Goal: Information Seeking & Learning: Learn about a topic

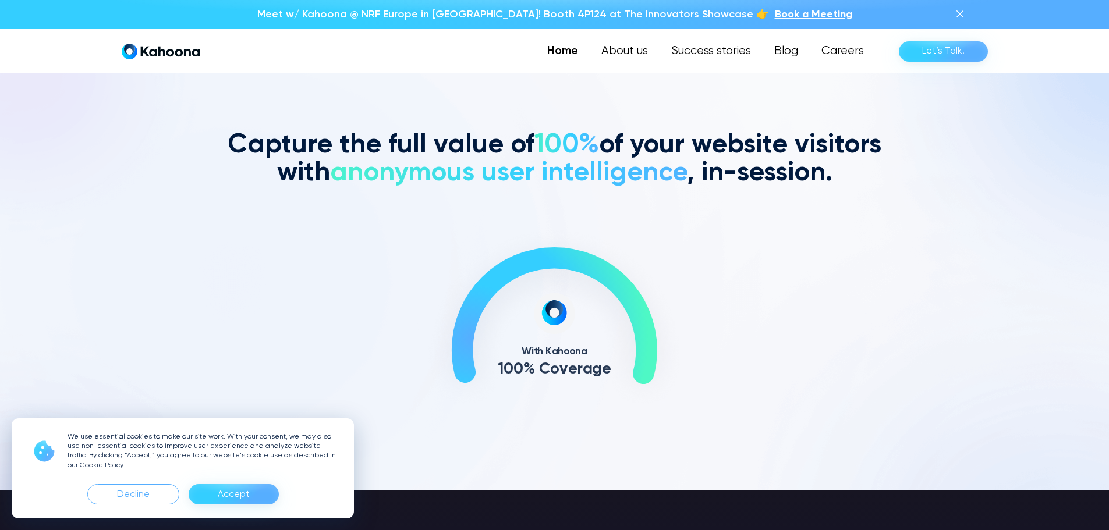
scroll to position [469, 0]
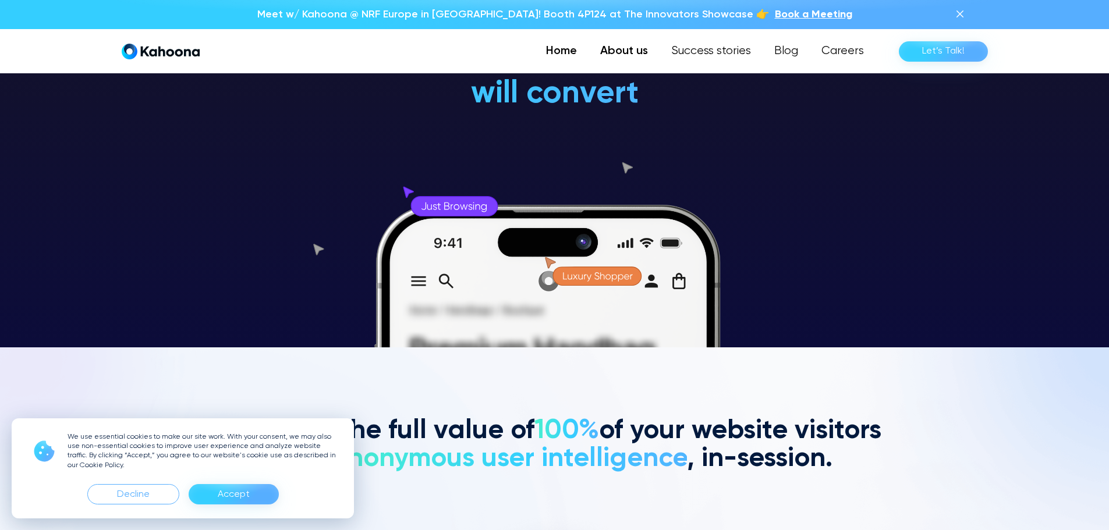
click at [608, 55] on link "About us" at bounding box center [624, 51] width 71 height 23
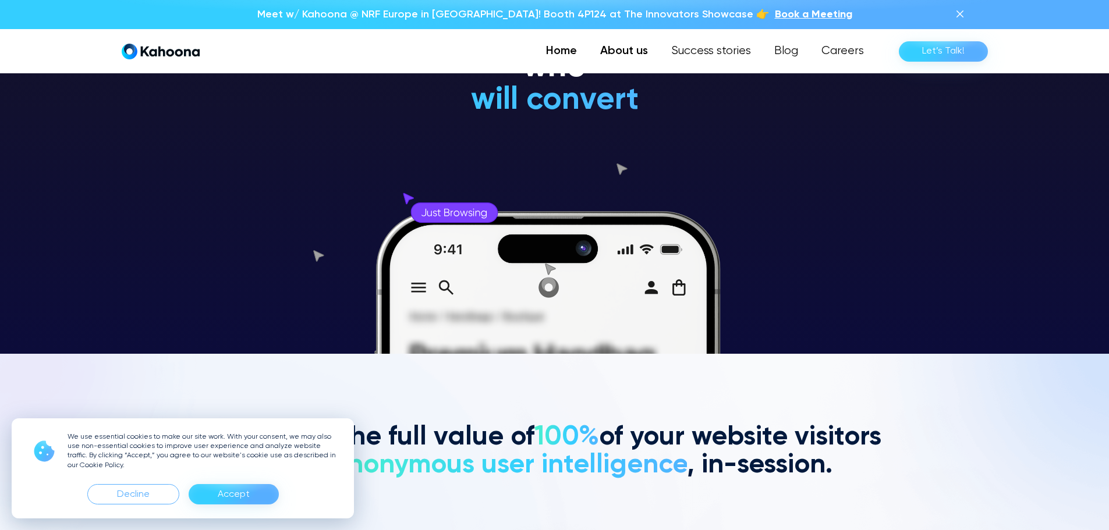
scroll to position [176, 0]
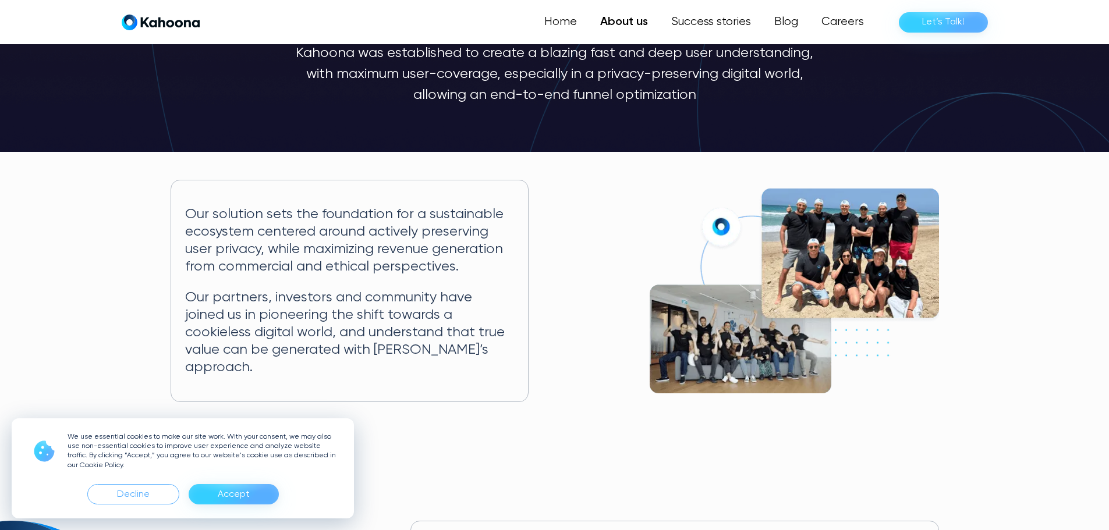
scroll to position [118, 0]
drag, startPoint x: 261, startPoint y: 295, endPoint x: 479, endPoint y: 291, distance: 217.8
click at [472, 291] on p "Our partners, investors and community have joined us in pioneering the shift to…" at bounding box center [349, 332] width 329 height 87
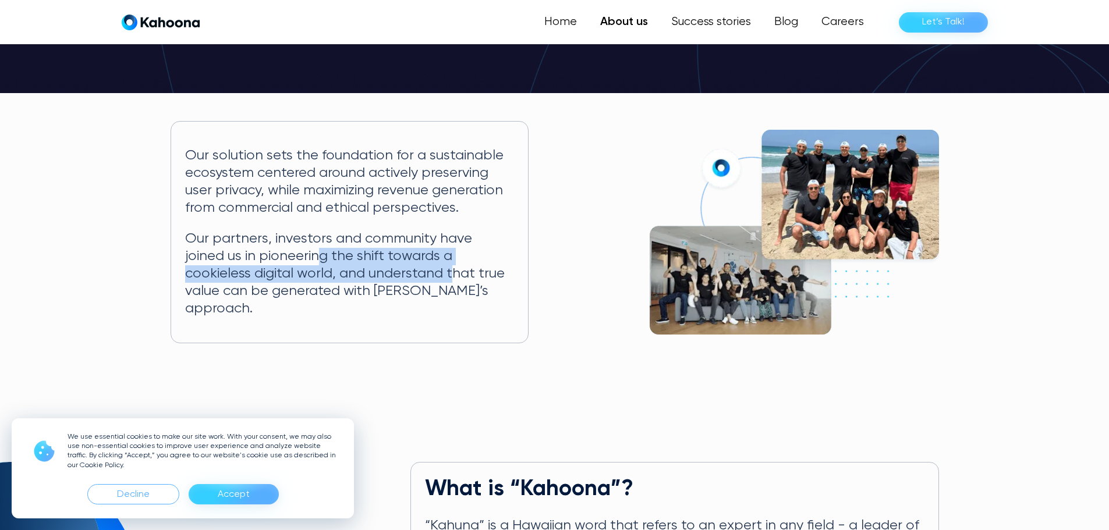
drag, startPoint x: 278, startPoint y: 258, endPoint x: 385, endPoint y: 276, distance: 109.2
click at [385, 276] on p "Our partners, investors and community have joined us in pioneering the shift to…" at bounding box center [349, 274] width 329 height 87
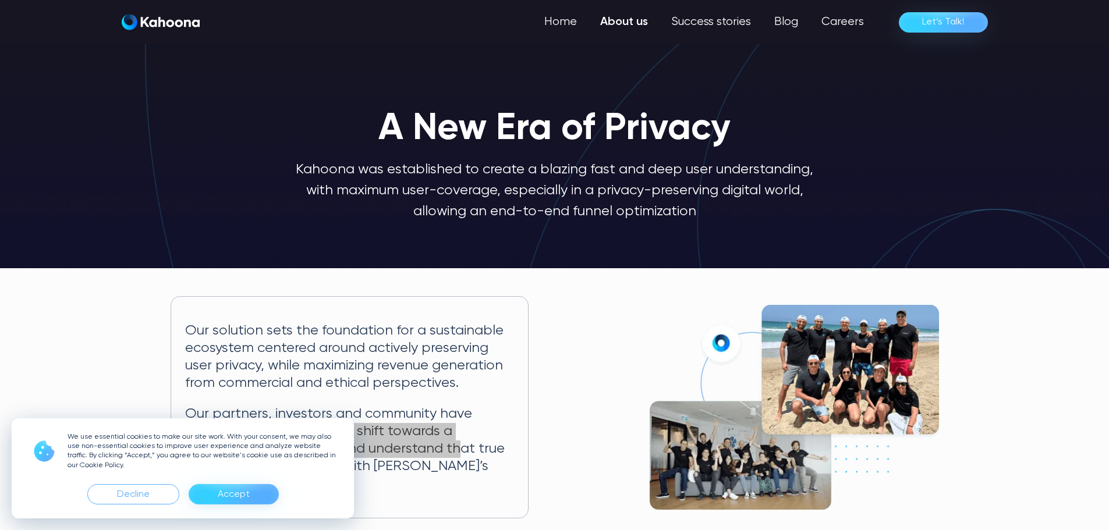
scroll to position [0, 0]
